Goal: Register for event/course

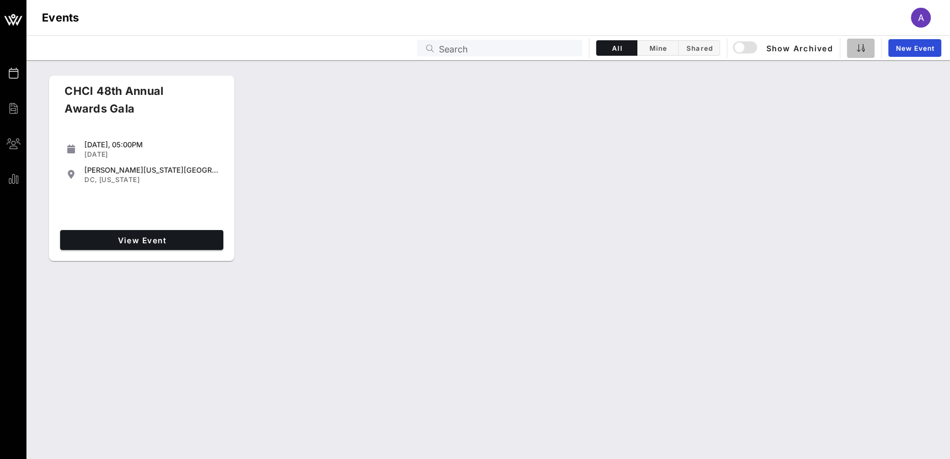
click at [867, 48] on span "button" at bounding box center [861, 48] width 14 height 9
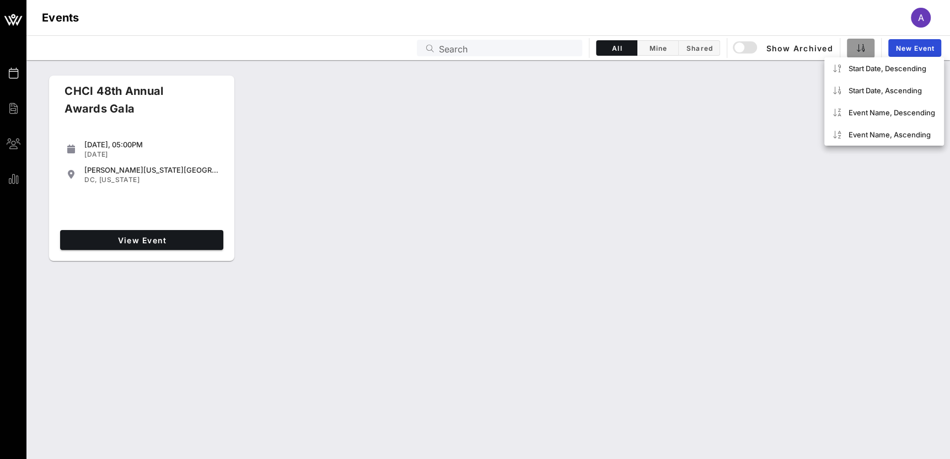
click at [867, 48] on span "button" at bounding box center [861, 48] width 14 height 9
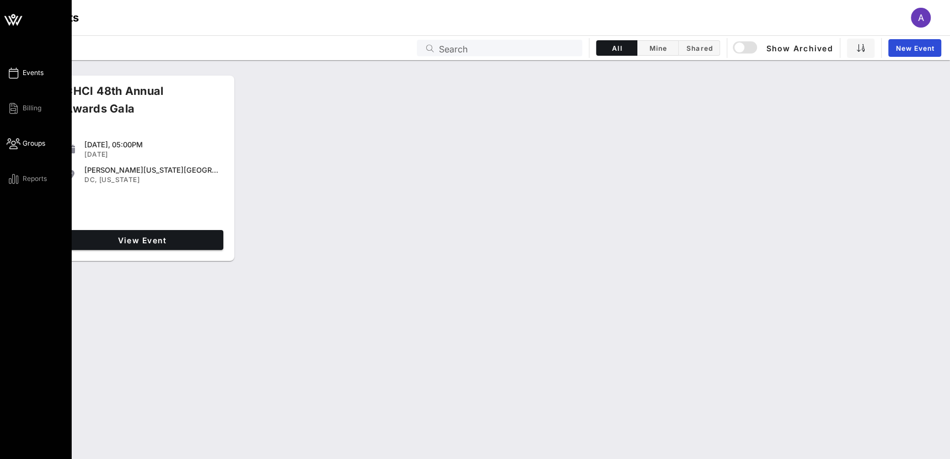
click at [33, 148] on link "Groups" at bounding box center [26, 143] width 39 height 13
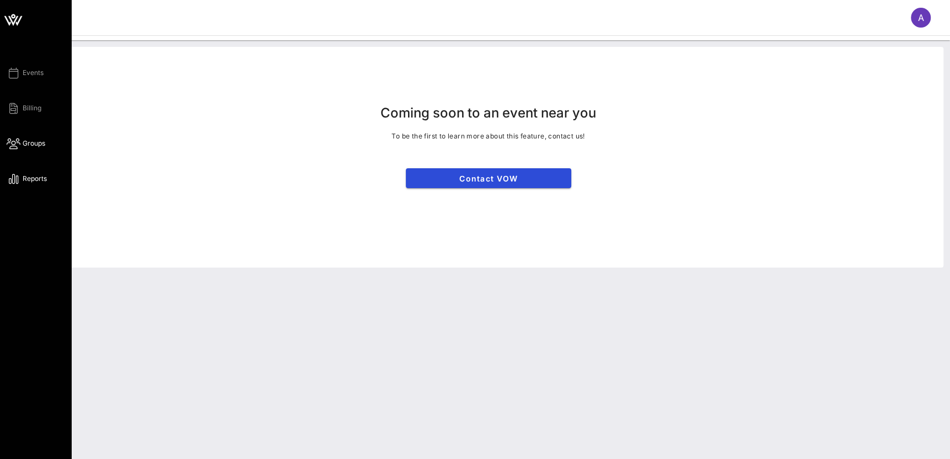
click at [21, 185] on link "Reports" at bounding box center [27, 178] width 40 height 13
click at [30, 69] on span "Events" at bounding box center [33, 73] width 21 height 10
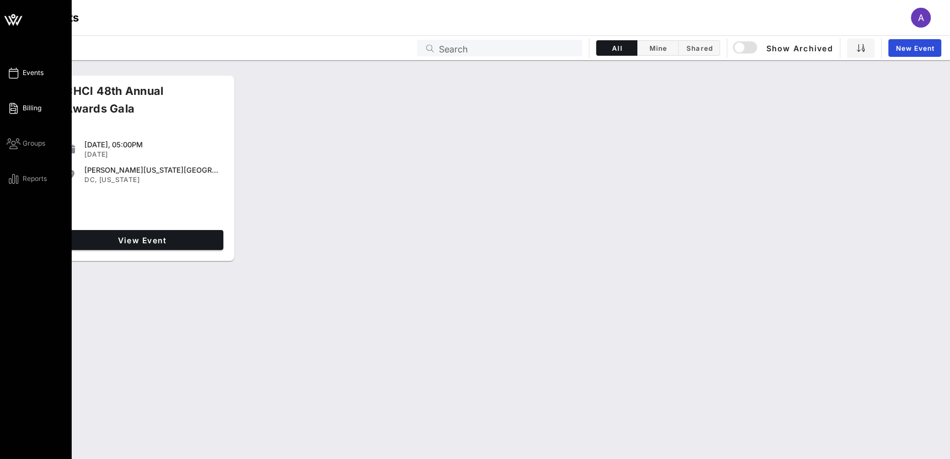
click at [15, 109] on icon at bounding box center [14, 109] width 14 height 2
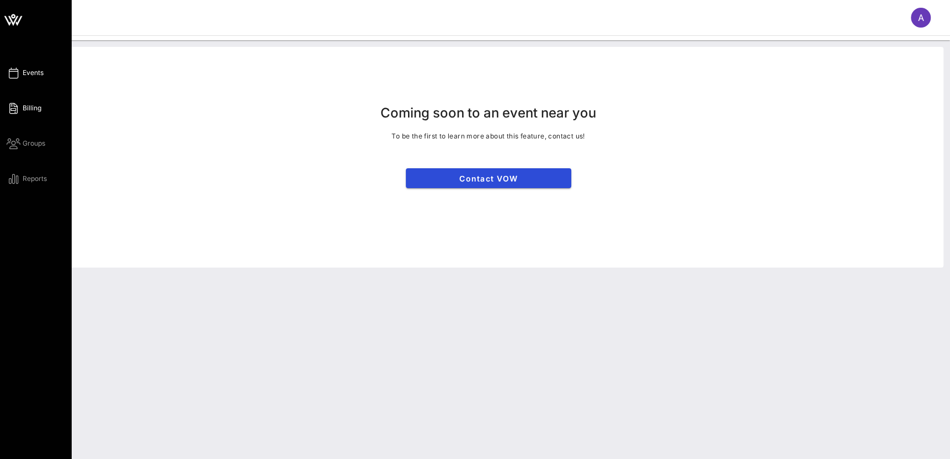
click at [26, 73] on span "Events" at bounding box center [33, 73] width 21 height 10
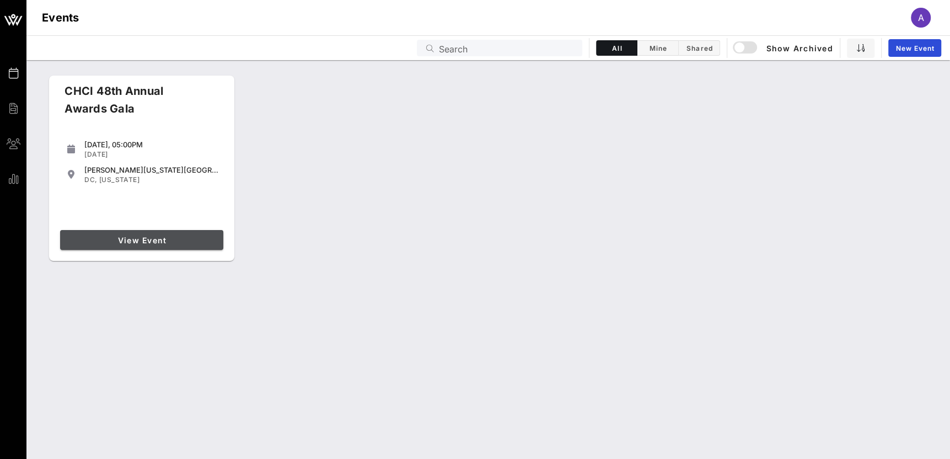
click at [148, 238] on span "View Event" at bounding box center [142, 239] width 154 height 9
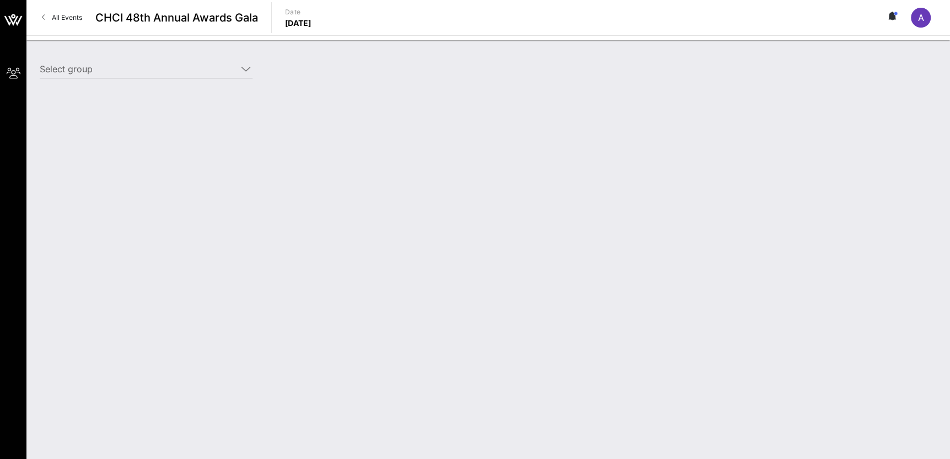
type input "[DEMOGRAPHIC_DATA] (AFSCME) ([DEMOGRAPHIC_DATA] (AFSCME)) [[PERSON_NAME], [EMAI…"
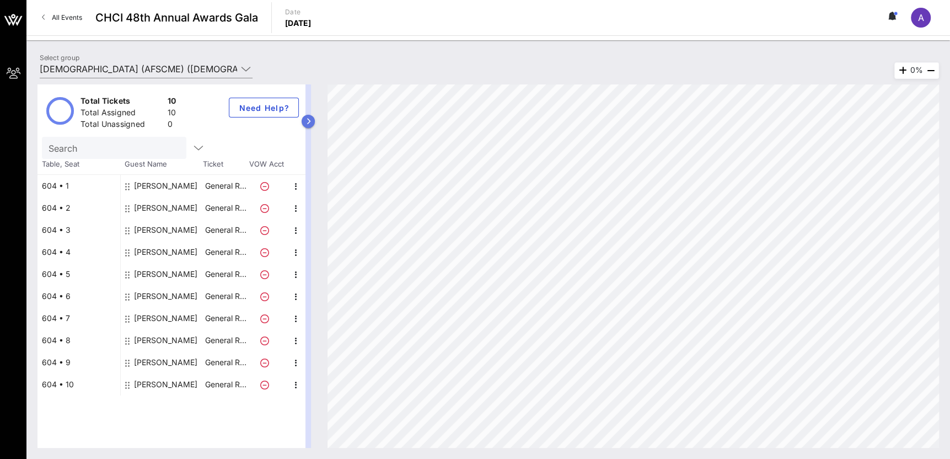
click at [312, 121] on button "button" at bounding box center [308, 121] width 13 height 13
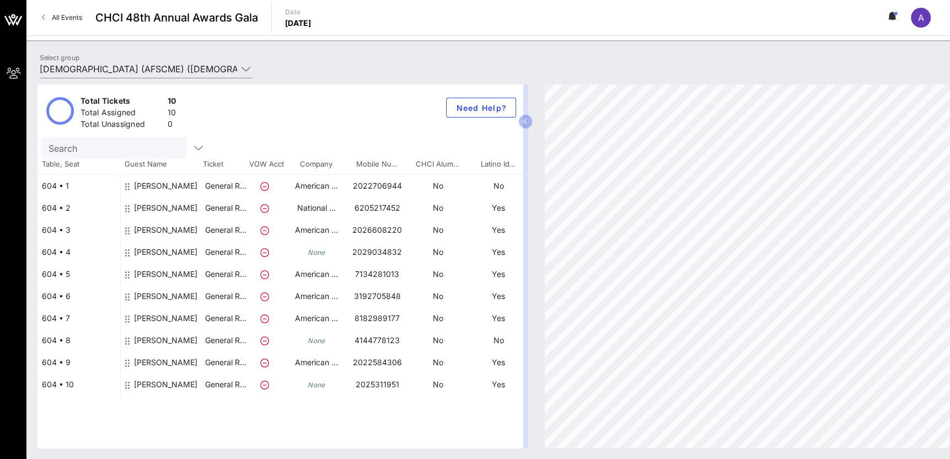
click at [193, 412] on div "Total Tickets 10 Total Assigned 10 Total Unassigned 0 Need Help? Search Table, …" at bounding box center [279, 265] width 485 height 363
click at [527, 123] on icon "button" at bounding box center [525, 121] width 5 height 7
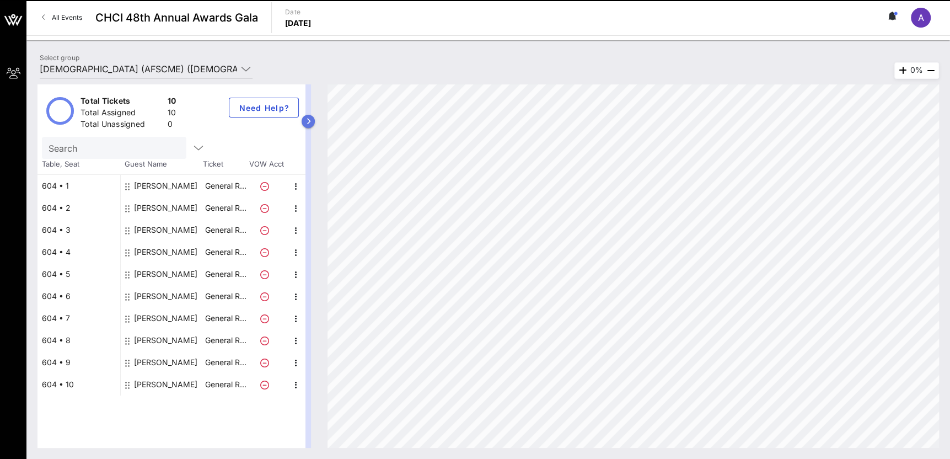
click at [309, 122] on icon "button" at bounding box center [308, 121] width 5 height 7
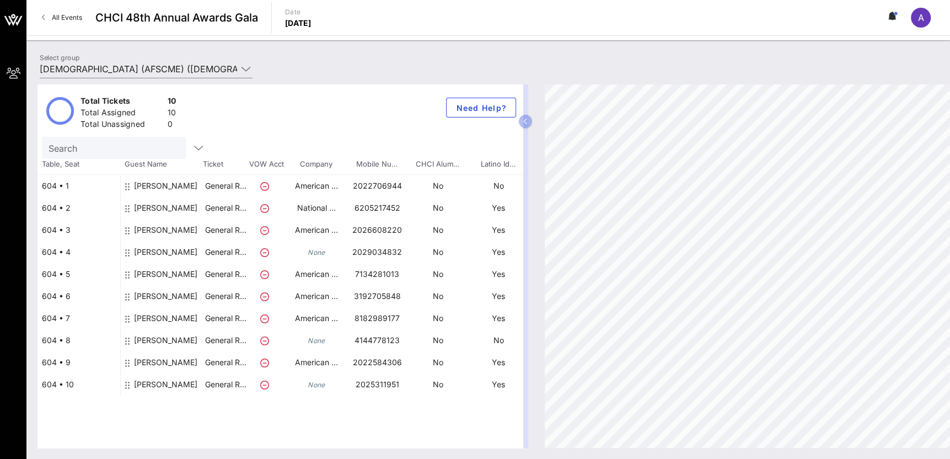
click at [175, 186] on div "[PERSON_NAME]" at bounding box center [165, 190] width 63 height 31
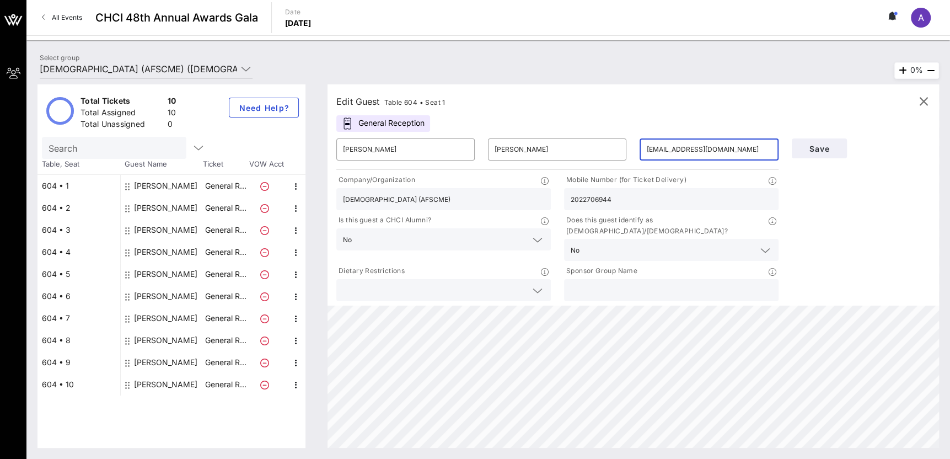
click at [689, 151] on input "[EMAIL_ADDRESS][DOMAIN_NAME]" at bounding box center [708, 150] width 125 height 18
click at [166, 210] on div "[PERSON_NAME]" at bounding box center [165, 208] width 63 height 22
type input "[PERSON_NAME]"
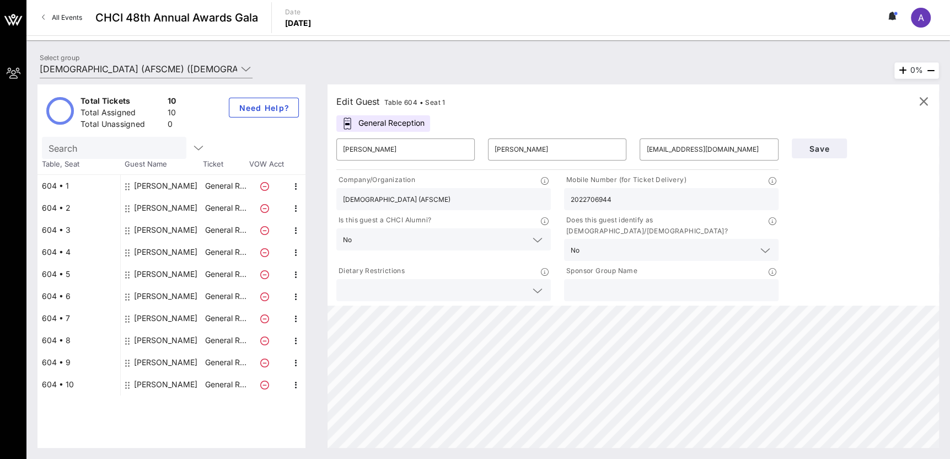
type input "[PERSON_NAME]"
type input "[EMAIL_ADDRESS][DOMAIN_NAME]"
type input "[DEMOGRAPHIC_DATA]"
type input "6205217452"
click at [702, 144] on input "[EMAIL_ADDRESS][DOMAIN_NAME]" at bounding box center [708, 150] width 125 height 18
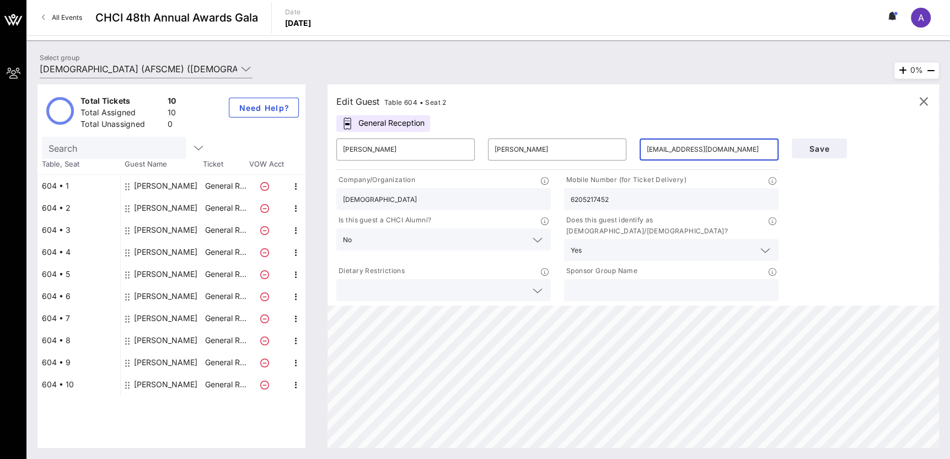
click at [702, 144] on input "[EMAIL_ADDRESS][DOMAIN_NAME]" at bounding box center [708, 150] width 125 height 18
click at [151, 226] on div "[PERSON_NAME]" at bounding box center [165, 230] width 63 height 22
type input "[PERSON_NAME]"
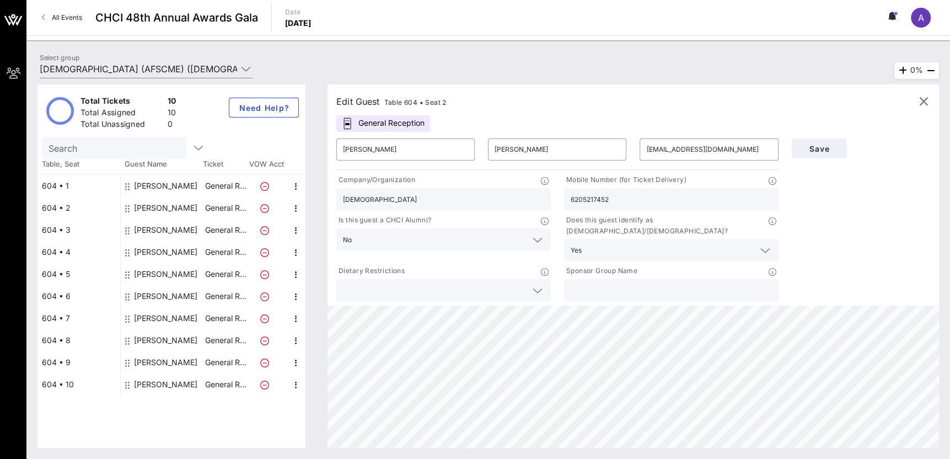
type input "[PERSON_NAME][EMAIL_ADDRESS][PERSON_NAME][DOMAIN_NAME]"
type input "[DEMOGRAPHIC_DATA] (AFSCME)"
type input "2026608220"
click at [691, 149] on input "[PERSON_NAME][EMAIL_ADDRESS][PERSON_NAME][DOMAIN_NAME]" at bounding box center [708, 150] width 125 height 18
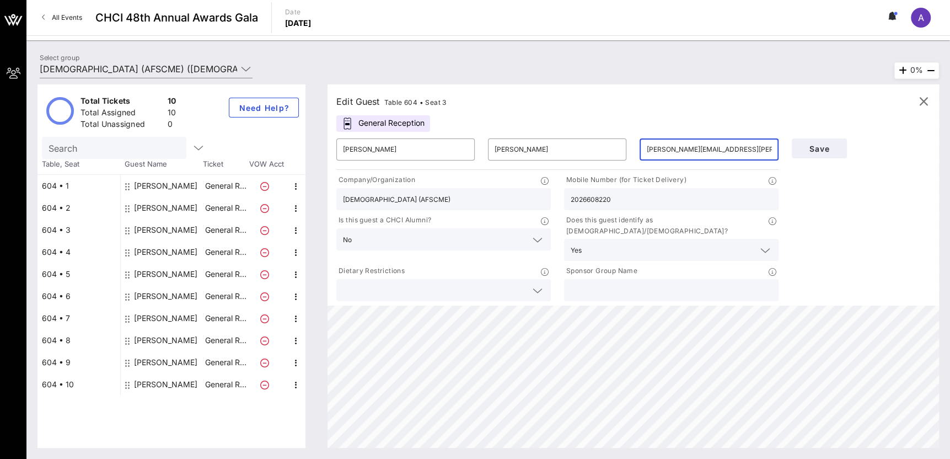
click at [691, 149] on input "[PERSON_NAME][EMAIL_ADDRESS][PERSON_NAME][DOMAIN_NAME]" at bounding box center [708, 150] width 125 height 18
click at [159, 250] on div "[PERSON_NAME]" at bounding box center [165, 252] width 63 height 22
type input "[PERSON_NAME]"
type input "[EMAIL_ADDRESS][DOMAIN_NAME]"
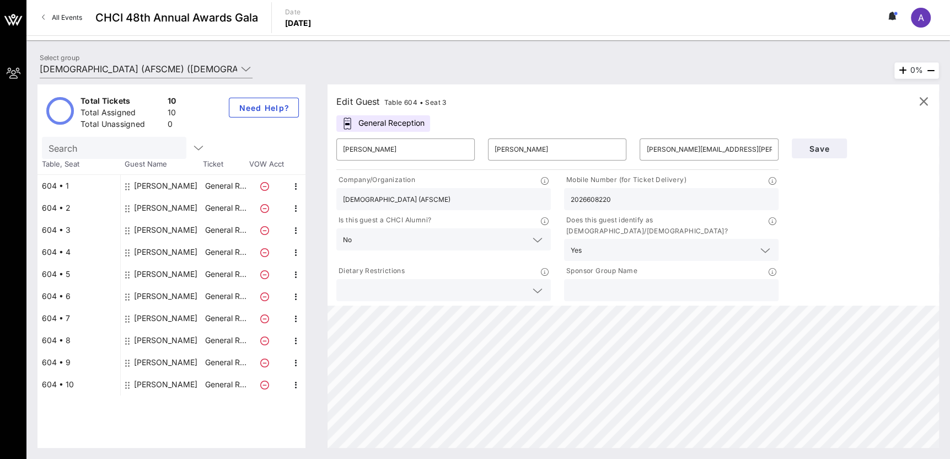
type input "2029034832"
click at [662, 151] on input "[EMAIL_ADDRESS][DOMAIN_NAME]" at bounding box center [708, 150] width 125 height 18
click at [171, 273] on div "[PERSON_NAME]" at bounding box center [165, 274] width 63 height 22
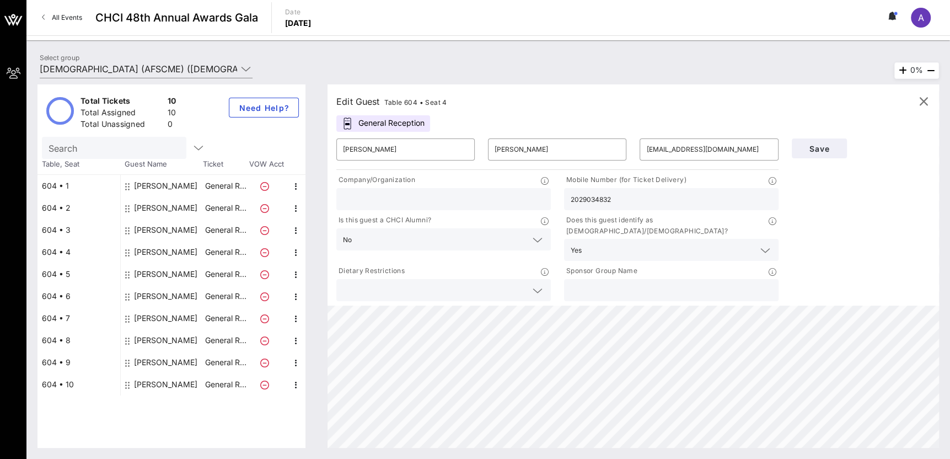
type input "[PERSON_NAME]"
type input "[EMAIL_ADDRESS][DOMAIN_NAME]"
type input "[DEMOGRAPHIC_DATA] (AFSCME)"
type input "7134281013"
click at [676, 149] on input "[EMAIL_ADDRESS][DOMAIN_NAME]" at bounding box center [708, 150] width 125 height 18
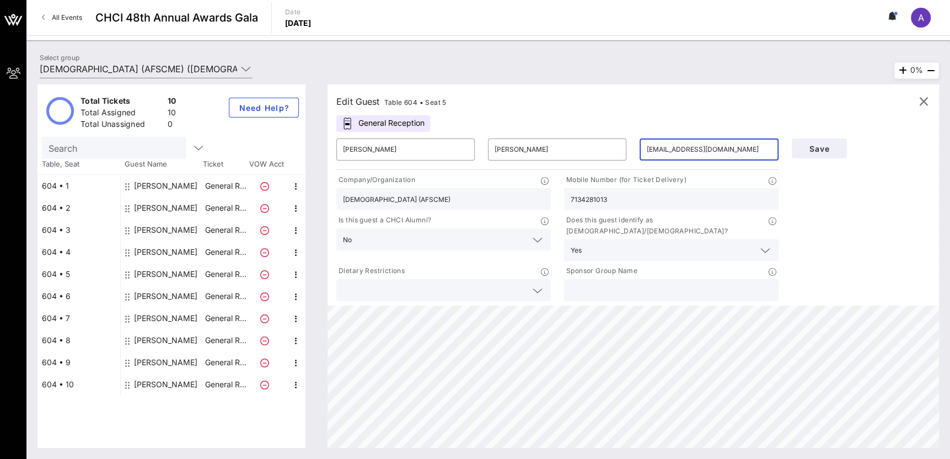
click at [676, 149] on input "[EMAIL_ADDRESS][DOMAIN_NAME]" at bounding box center [708, 150] width 125 height 18
click at [673, 149] on input "[EMAIL_ADDRESS][DOMAIN_NAME]" at bounding box center [708, 150] width 125 height 18
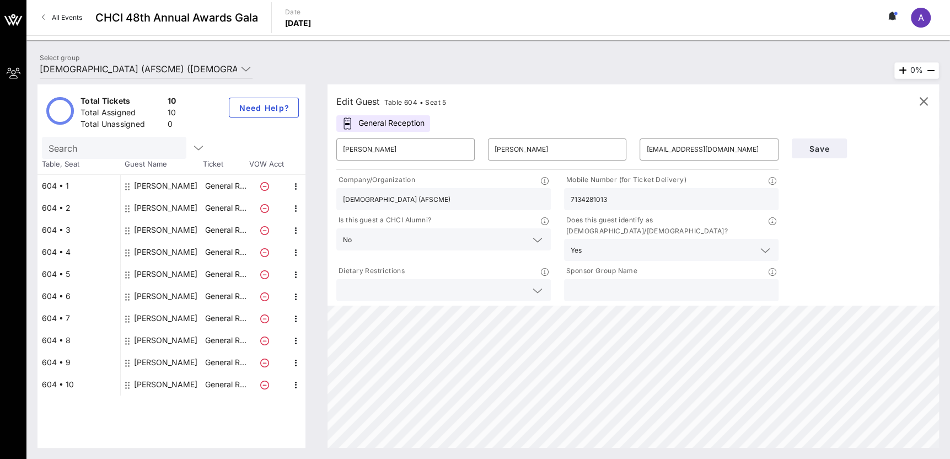
click at [163, 290] on div "[PERSON_NAME]" at bounding box center [165, 296] width 63 height 22
type input "[PERSON_NAME]"
type input "[EMAIL_ADDRESS][DOMAIN_NAME]"
type input "3192705848"
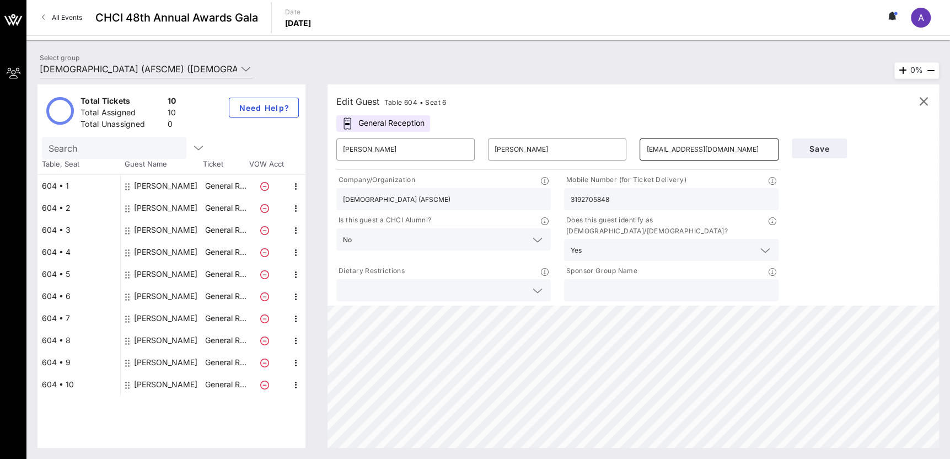
click at [684, 143] on input "[EMAIL_ADDRESS][DOMAIN_NAME]" at bounding box center [708, 150] width 125 height 18
click at [157, 318] on div "[PERSON_NAME]" at bounding box center [165, 318] width 63 height 22
type input "[PERSON_NAME]"
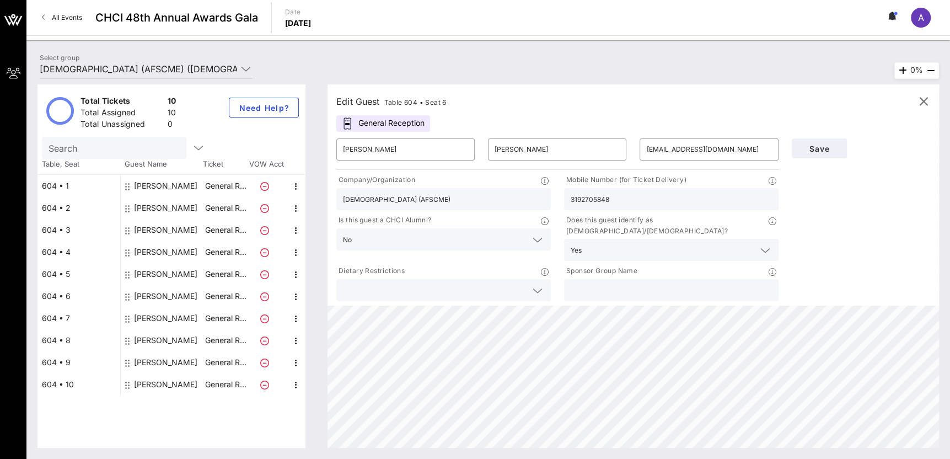
type input "[PERSON_NAME]"
type input "[EMAIL_ADDRESS][DOMAIN_NAME]"
type input "8182989177"
click at [669, 147] on input "[EMAIL_ADDRESS][DOMAIN_NAME]" at bounding box center [708, 150] width 125 height 18
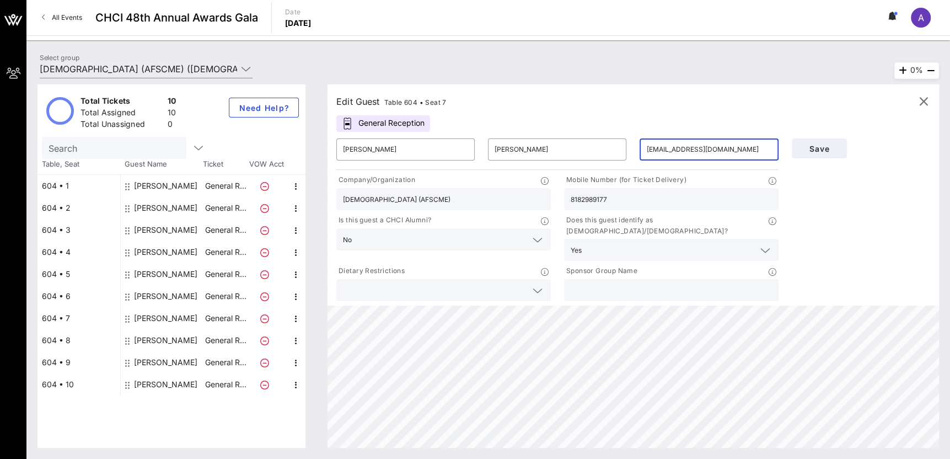
click at [669, 147] on input "[EMAIL_ADDRESS][DOMAIN_NAME]" at bounding box center [708, 150] width 125 height 18
click at [174, 342] on div "[PERSON_NAME]" at bounding box center [165, 340] width 63 height 22
type input "[PERSON_NAME]"
type input "Breihan"
type input "[EMAIL_ADDRESS][DOMAIN_NAME]"
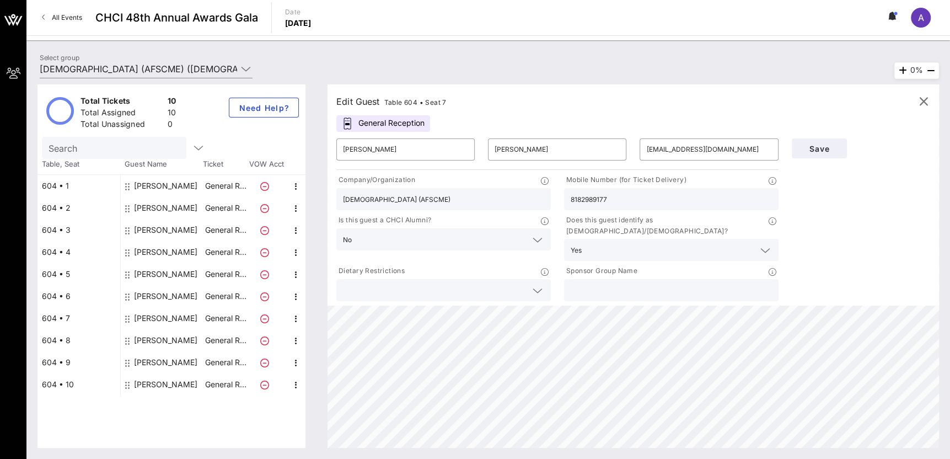
type input "4144778123"
click at [694, 151] on input "[EMAIL_ADDRESS][DOMAIN_NAME]" at bounding box center [708, 150] width 125 height 18
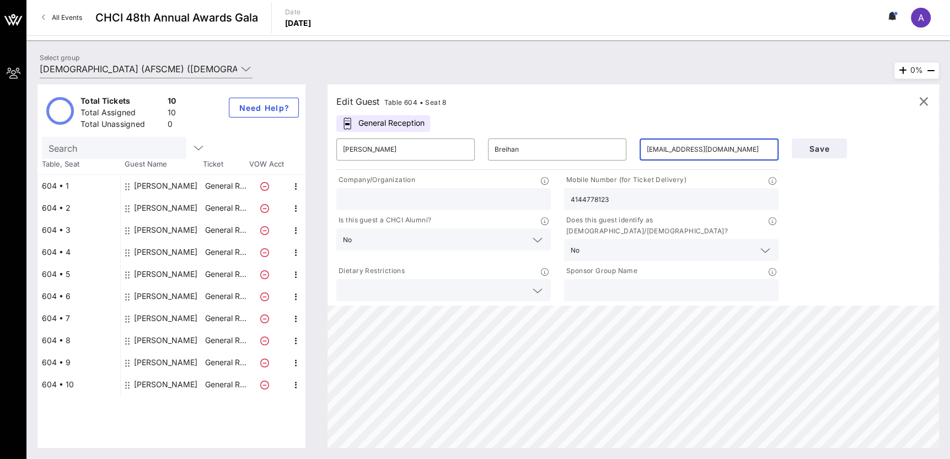
click at [694, 151] on input "[EMAIL_ADDRESS][DOMAIN_NAME]" at bounding box center [708, 150] width 125 height 18
drag, startPoint x: 153, startPoint y: 364, endPoint x: 200, endPoint y: 341, distance: 52.3
click at [153, 364] on div "[PERSON_NAME]" at bounding box center [165, 362] width 63 height 22
type input "[PERSON_NAME]"
type input "Ros"
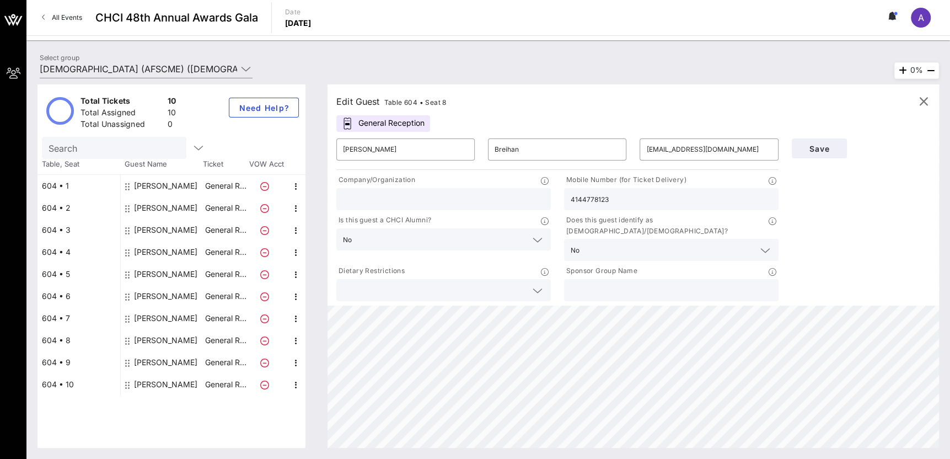
type input "[EMAIL_ADDRESS][DOMAIN_NAME]"
type input "[DEMOGRAPHIC_DATA] (AFSCME)"
type input "2022584306"
click at [711, 150] on input "[EMAIL_ADDRESS][DOMAIN_NAME]" at bounding box center [708, 150] width 125 height 18
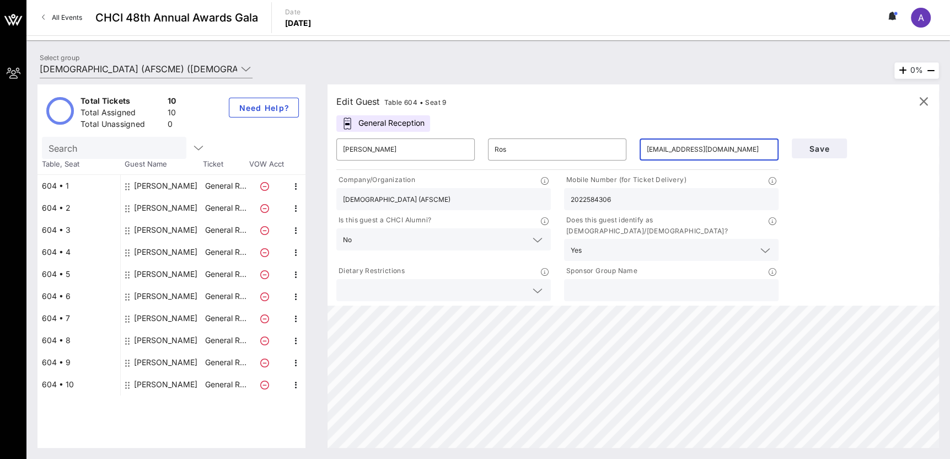
click at [711, 150] on input "[EMAIL_ADDRESS][DOMAIN_NAME]" at bounding box center [708, 150] width 125 height 18
click at [168, 389] on div "[PERSON_NAME]" at bounding box center [165, 384] width 63 height 22
type input "[PERSON_NAME]"
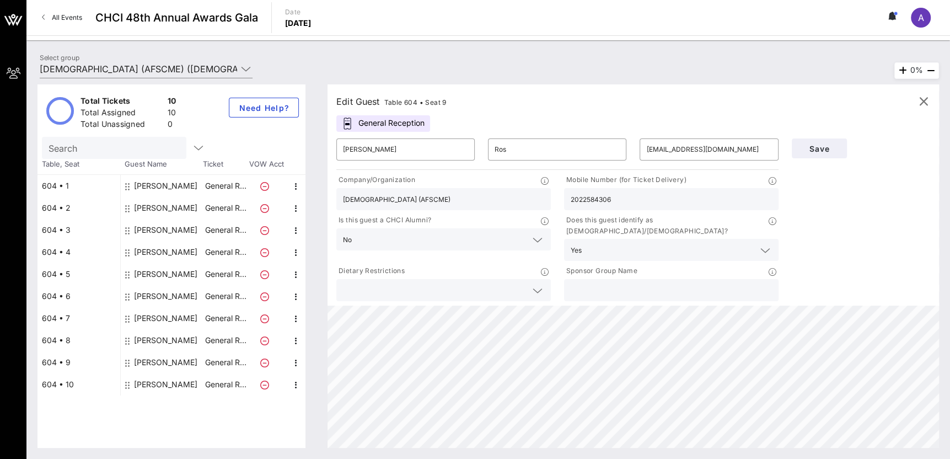
type input "[EMAIL_ADDRESS][DOMAIN_NAME]"
type input "2025311951"
click at [703, 146] on input "[EMAIL_ADDRESS][DOMAIN_NAME]" at bounding box center [708, 150] width 125 height 18
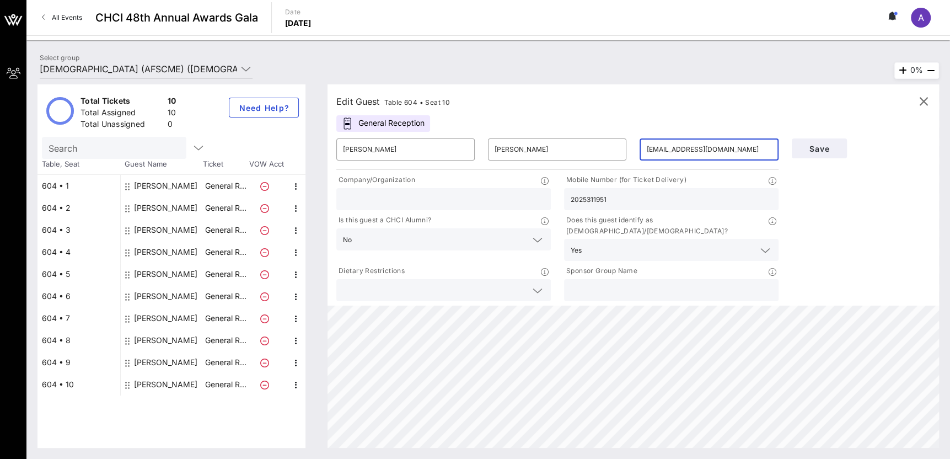
click at [703, 146] on input "[EMAIL_ADDRESS][DOMAIN_NAME]" at bounding box center [708, 150] width 125 height 18
